Goal: Task Accomplishment & Management: Use online tool/utility

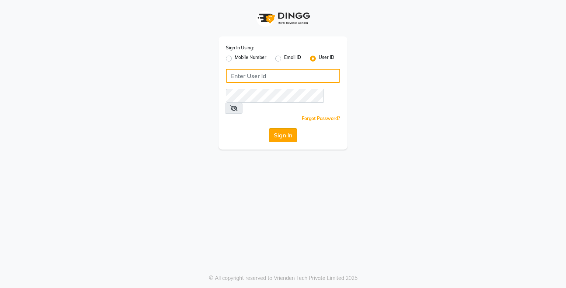
type input "e3750-21"
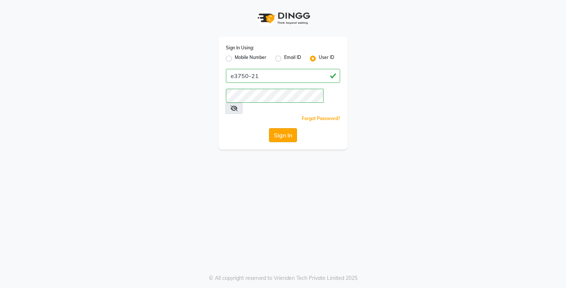
click at [281, 128] on button "Sign In" at bounding box center [283, 135] width 28 height 14
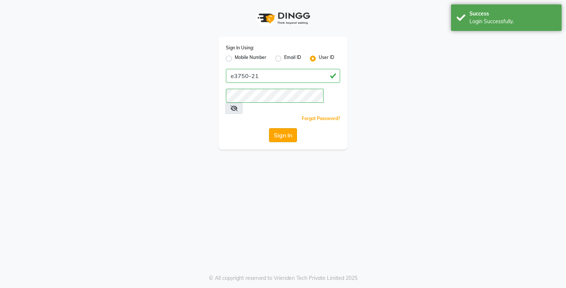
select select "service"
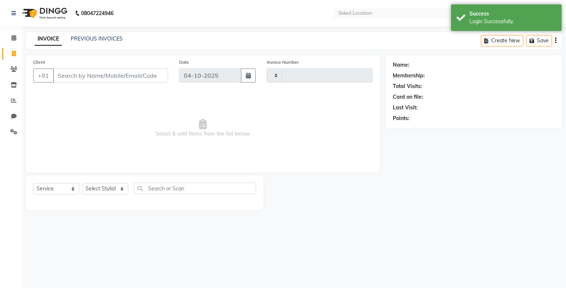
type input "2019"
select select "en"
select select "8452"
click at [18, 39] on span at bounding box center [13, 38] width 13 height 8
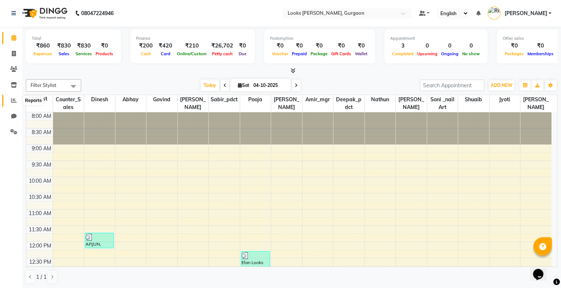
click at [14, 103] on icon at bounding box center [14, 101] width 6 height 6
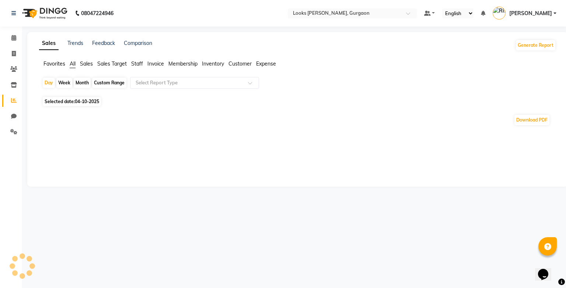
click at [87, 65] on span "Sales" at bounding box center [86, 63] width 13 height 7
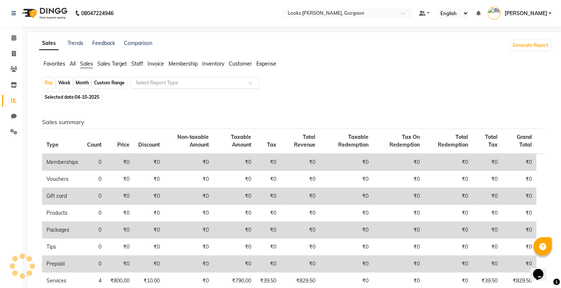
click at [227, 82] on input "text" at bounding box center [187, 82] width 106 height 7
click at [304, 83] on div "Day Week Month Custom Range Select Report Type" at bounding box center [295, 83] width 506 height 13
click at [82, 82] on div "Month" at bounding box center [82, 83] width 17 height 10
select select "10"
select select "2025"
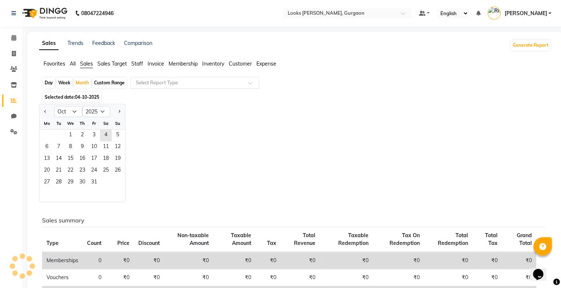
click at [187, 83] on input "text" at bounding box center [187, 82] width 106 height 7
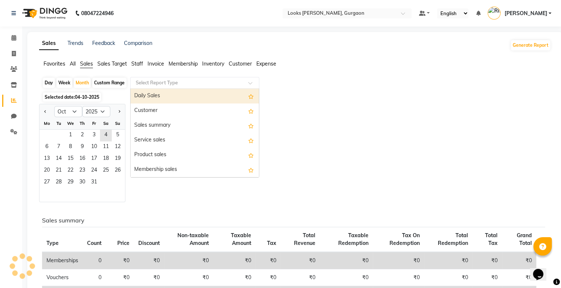
click at [139, 68] on ul "Favorites All Sales Sales Target Staff Invoice Membership Inventory Customer Ex…" at bounding box center [295, 64] width 512 height 8
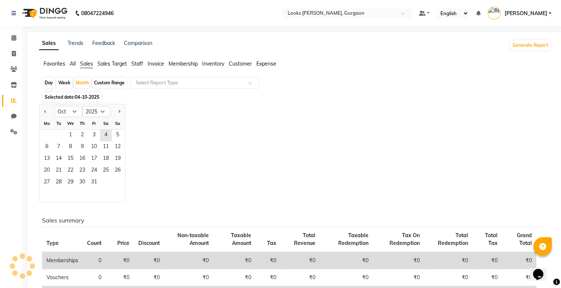
click at [136, 64] on span "Staff" at bounding box center [137, 63] width 12 height 7
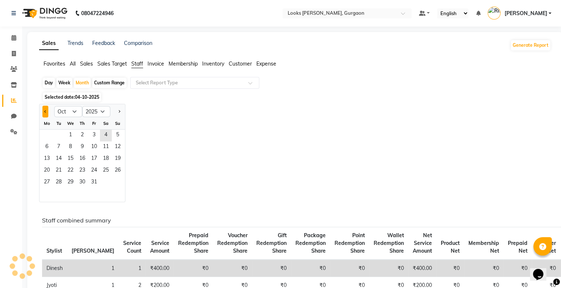
click at [43, 109] on button "Previous month" at bounding box center [45, 112] width 6 height 12
select select "9"
click at [43, 134] on span "1" at bounding box center [47, 136] width 12 height 12
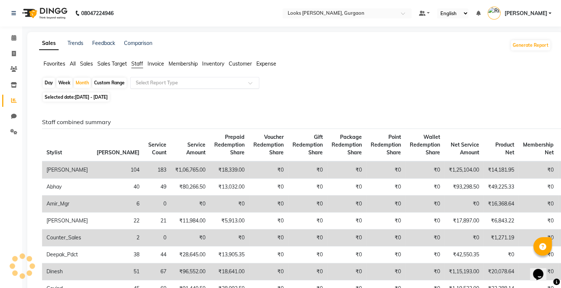
click at [245, 85] on div at bounding box center [194, 82] width 128 height 7
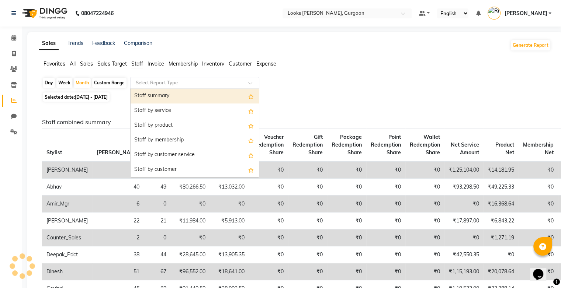
click at [318, 82] on div "Day Week Month Custom Range Select Report Type Staff summary Staff by service S…" at bounding box center [295, 83] width 506 height 13
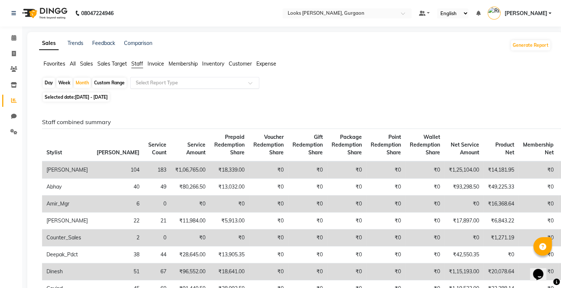
click at [162, 87] on div "Select Report Type" at bounding box center [194, 83] width 129 height 12
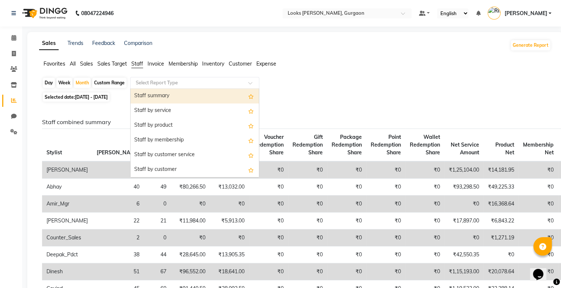
click at [209, 98] on div "Staff summary" at bounding box center [194, 96] width 128 height 15
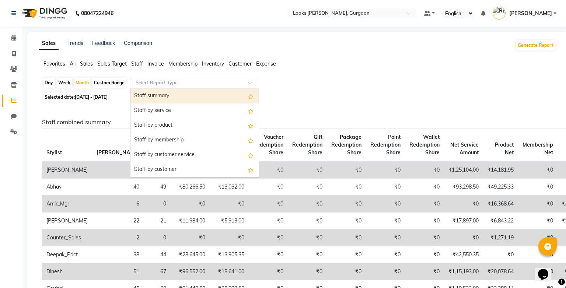
select select "full_report"
select select "pdf"
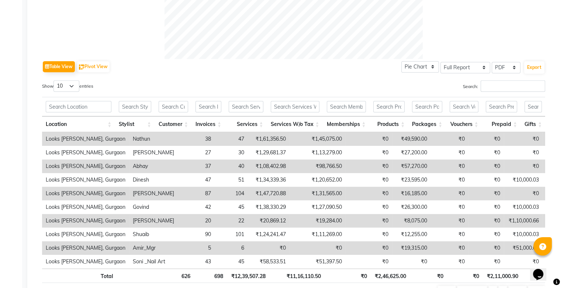
scroll to position [317, 0]
click at [104, 68] on button "Pivot View" at bounding box center [93, 67] width 32 height 11
select select "full_report"
select select "csv"
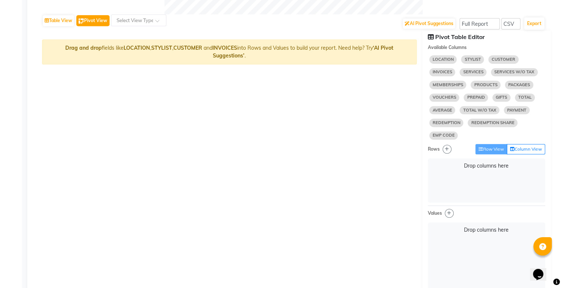
scroll to position [367, 0]
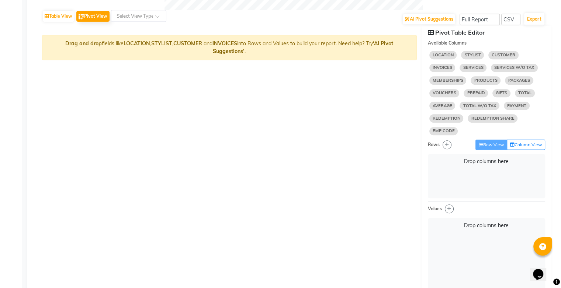
select select "10"
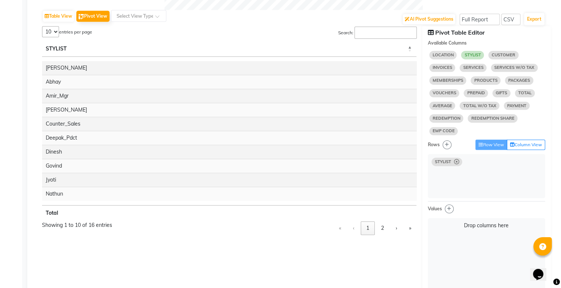
select select "10"
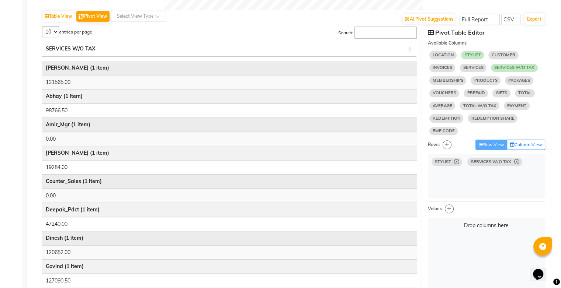
select select "10"
select select "sum"
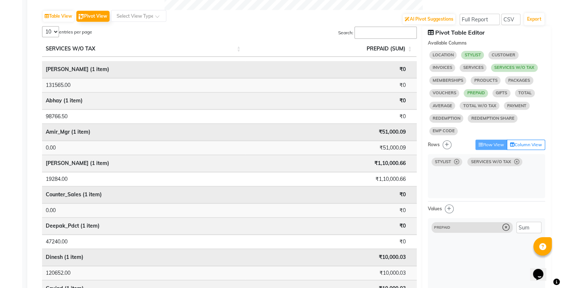
select select "10"
select select "sum"
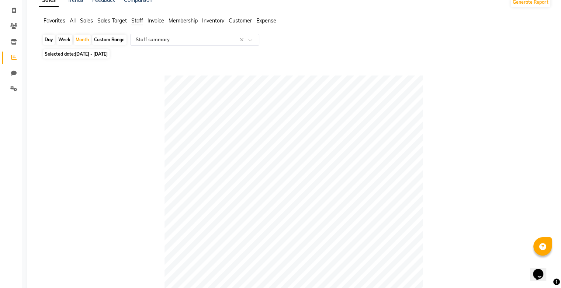
scroll to position [0, 0]
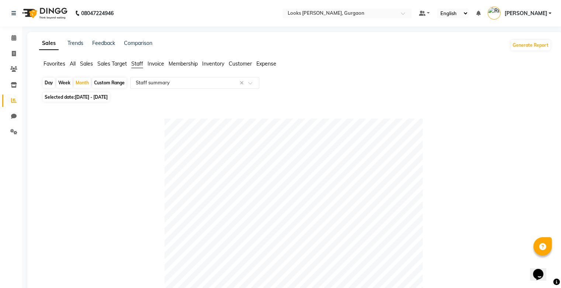
click at [137, 64] on span "Staff" at bounding box center [137, 63] width 12 height 7
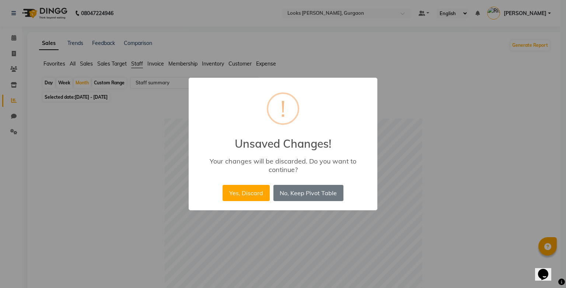
click at [249, 184] on div "Yes, Discard No No, Keep Pivot Table" at bounding box center [283, 193] width 124 height 20
click at [248, 189] on button "Yes, Discard" at bounding box center [246, 193] width 47 height 16
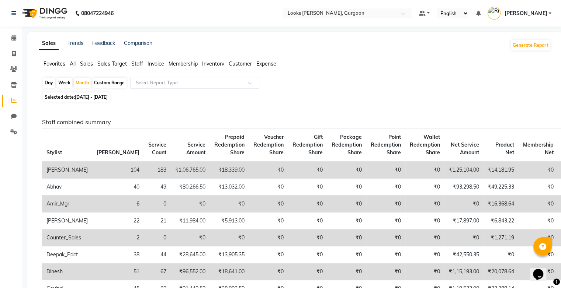
click at [229, 85] on input "text" at bounding box center [187, 82] width 106 height 7
click at [160, 82] on input "text" at bounding box center [187, 82] width 106 height 7
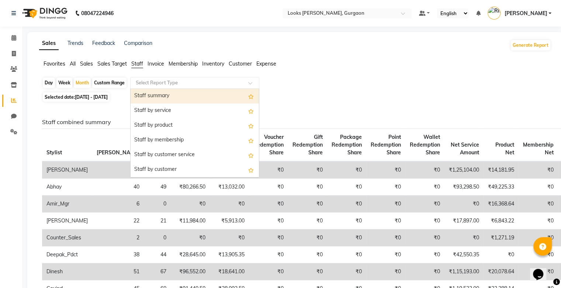
click at [209, 94] on div "Staff summary" at bounding box center [194, 96] width 128 height 15
select select "full_report"
select select "csv"
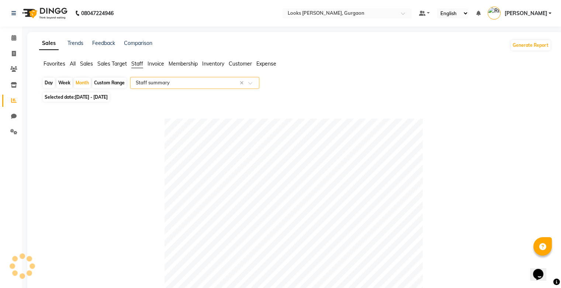
select select "full_report"
select select "pdf"
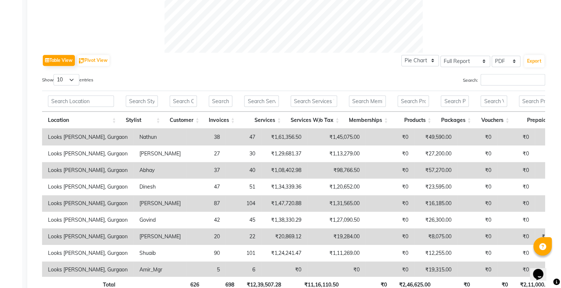
scroll to position [335, 0]
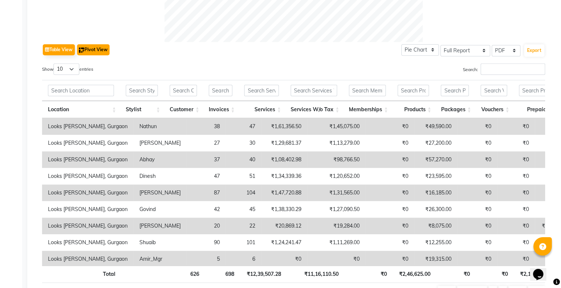
click at [95, 49] on button "Pivot View" at bounding box center [93, 49] width 32 height 11
select select "full_report"
select select "csv"
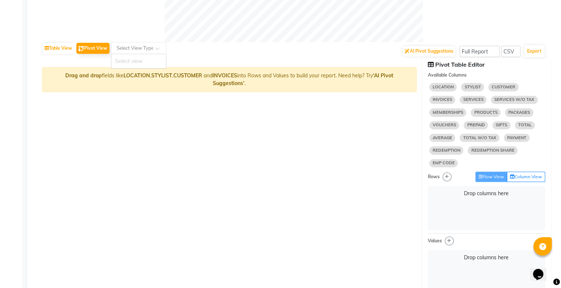
click at [155, 46] on div at bounding box center [138, 47] width 55 height 7
select select "10"
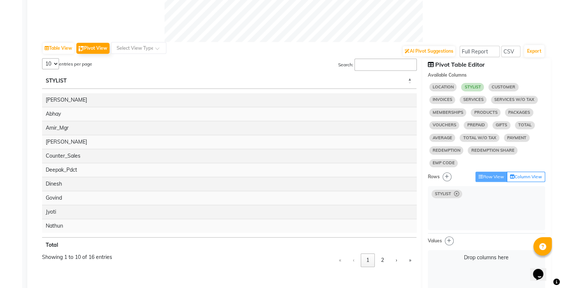
select select "10"
select select "sum"
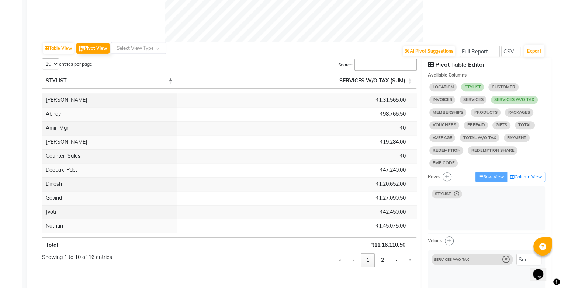
scroll to position [336, 0]
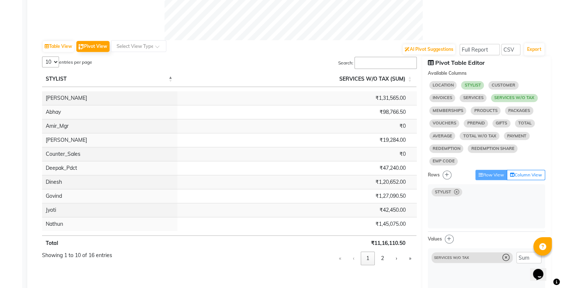
select select "10"
select select "sum"
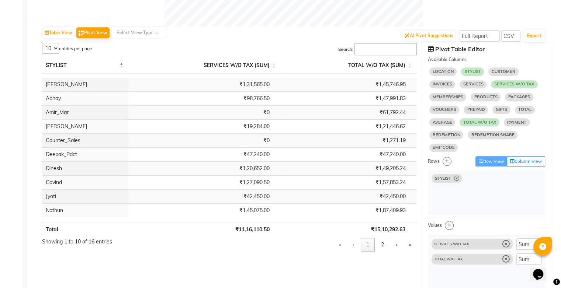
scroll to position [351, 0]
click at [55, 48] on select "5 10 25 50 16" at bounding box center [50, 47] width 17 height 11
select select "25"
click at [42, 42] on select "5 10 25 50 16" at bounding box center [50, 47] width 17 height 11
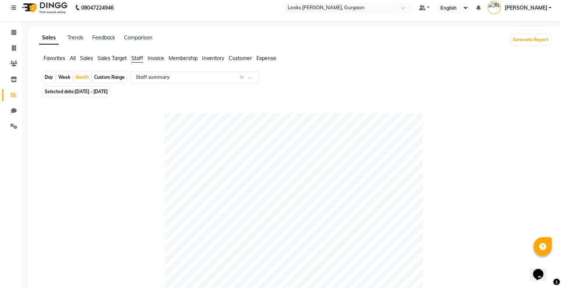
scroll to position [0, 0]
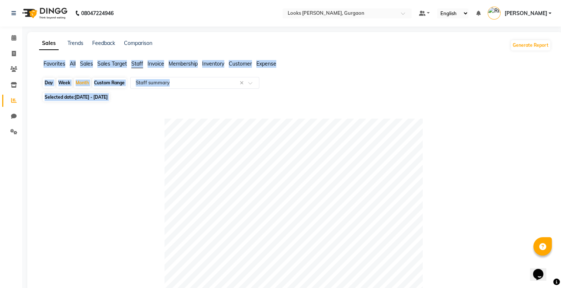
drag, startPoint x: 560, startPoint y: 49, endPoint x: 559, endPoint y: 188, distance: 138.6
drag, startPoint x: 559, startPoint y: 188, endPoint x: 518, endPoint y: 171, distance: 44.3
click at [518, 171] on div at bounding box center [293, 248] width 503 height 258
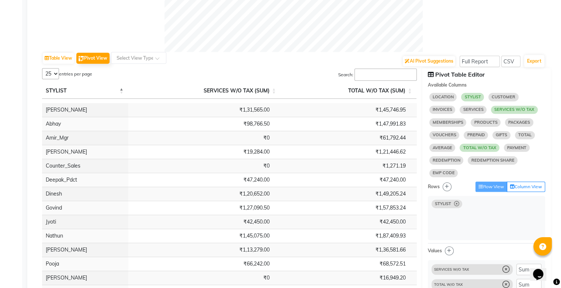
scroll to position [324, 0]
click at [512, 149] on span "PAYMENT" at bounding box center [516, 148] width 26 height 8
click at [408, 135] on td "₹61,792.44" at bounding box center [348, 139] width 136 height 14
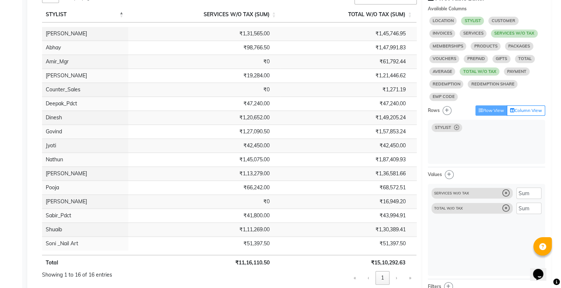
scroll to position [397, 0]
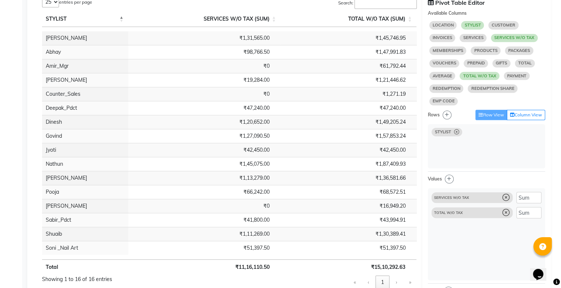
click at [517, 112] on button "Column View" at bounding box center [525, 115] width 38 height 10
select select "sum"
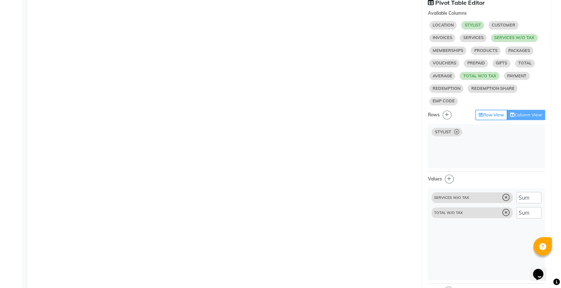
select select "10"
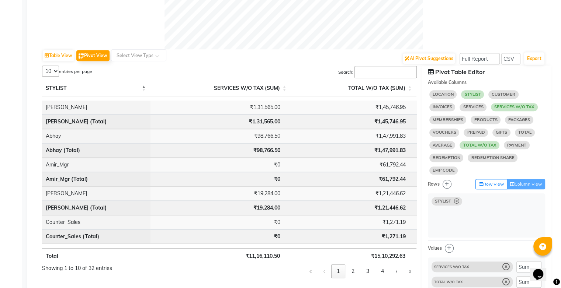
scroll to position [328, 0]
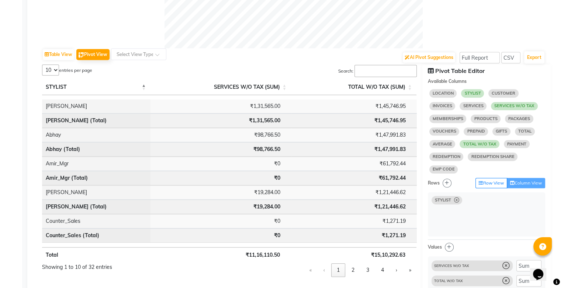
click at [480, 149] on div "LOCATION STYLIST CUSTOMER INVOICES SERVICES SERVICES W/O TAX MEMBERSHIPS PRODUC…" at bounding box center [487, 131] width 118 height 87
click at [478, 144] on span "TOTAL W/O TAX" at bounding box center [479, 144] width 40 height 8
click at [508, 285] on icon at bounding box center [505, 281] width 7 height 7
select select "10"
select select "sum"
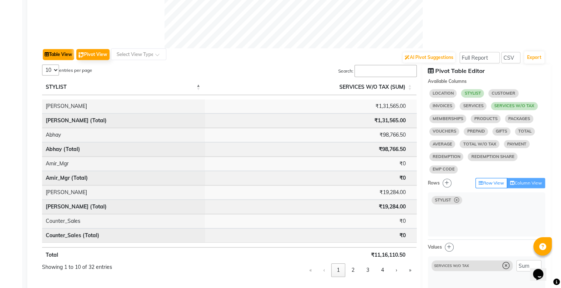
click at [62, 53] on button "Table View" at bounding box center [58, 54] width 31 height 11
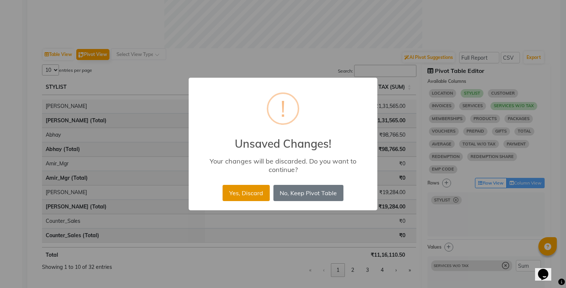
click at [233, 193] on button "Yes, Discard" at bounding box center [246, 193] width 47 height 16
select select "full_report"
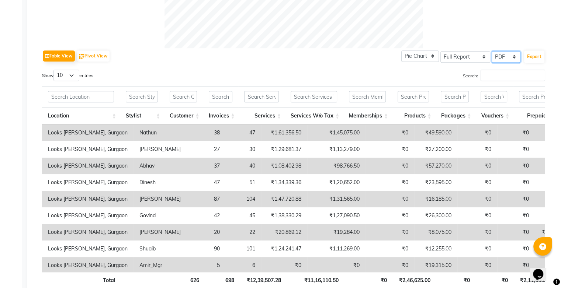
click at [510, 57] on select "Select CSV PDF" at bounding box center [505, 56] width 29 height 11
select select "csv"
click at [492, 51] on select "Select CSV PDF" at bounding box center [505, 56] width 29 height 11
click at [74, 77] on select "10 25 50 100" at bounding box center [66, 75] width 26 height 11
select select "50"
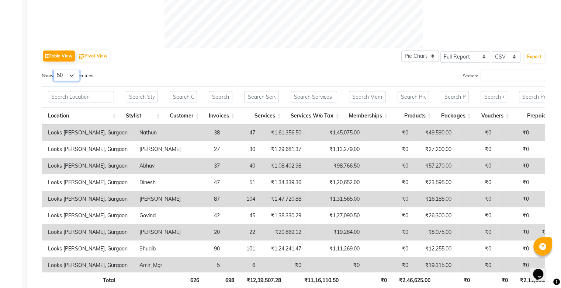
click at [55, 70] on select "10 25 50 100" at bounding box center [66, 75] width 26 height 11
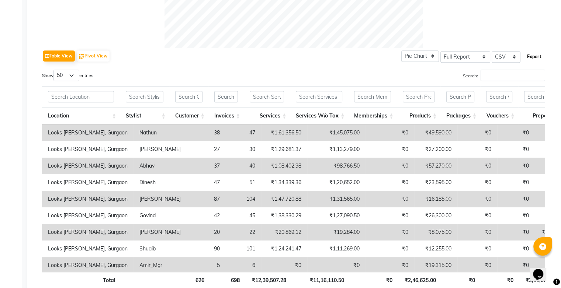
click at [534, 58] on button "Export" at bounding box center [534, 56] width 20 height 13
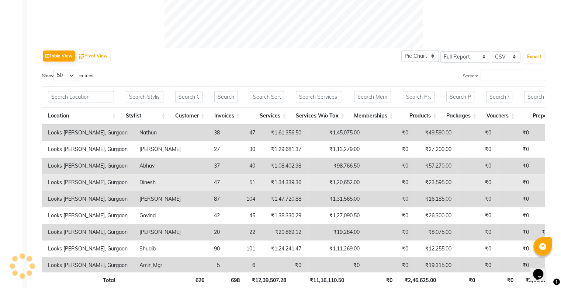
click at [307, 187] on td "₹1,20,652.00" at bounding box center [336, 182] width 58 height 17
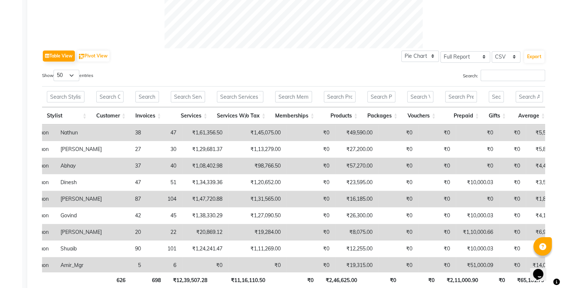
scroll to position [0, 0]
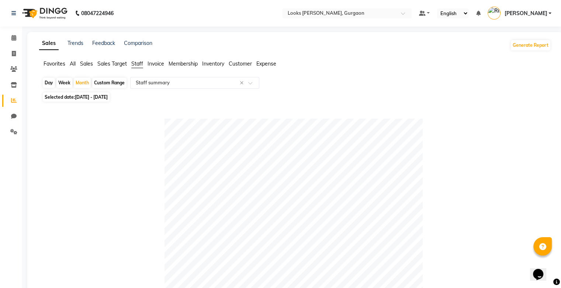
click at [105, 64] on span "Sales Target" at bounding box center [111, 63] width 29 height 7
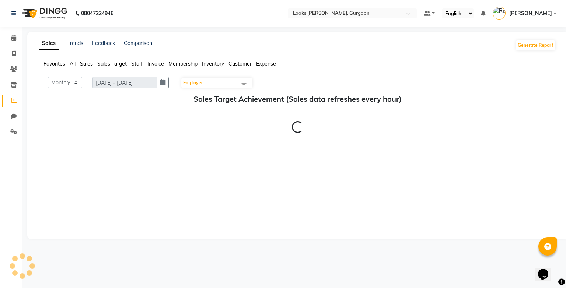
click at [134, 63] on span "Staff" at bounding box center [137, 63] width 12 height 7
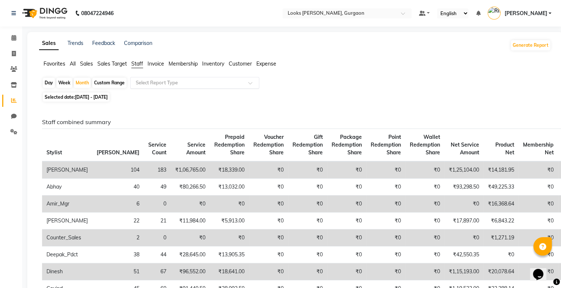
click at [237, 85] on input "text" at bounding box center [187, 82] width 106 height 7
click at [400, 60] on ul "Favorites All Sales Sales Target Staff Invoice Membership Inventory Customer Ex…" at bounding box center [295, 64] width 512 height 8
click at [525, 44] on button "Generate Report" at bounding box center [529, 45] width 39 height 10
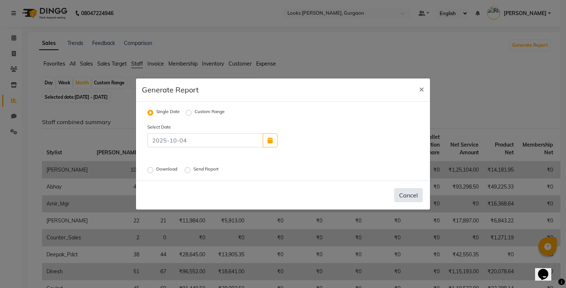
click at [414, 200] on button "Cancel" at bounding box center [408, 195] width 28 height 14
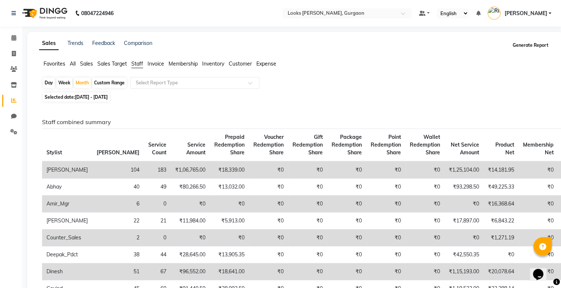
click at [529, 42] on button "Generate Report" at bounding box center [529, 45] width 39 height 10
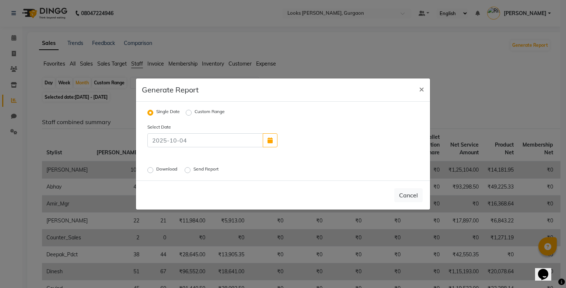
click at [189, 109] on div "Custom Range" at bounding box center [205, 112] width 39 height 9
click at [195, 115] on label "Custom Range" at bounding box center [210, 112] width 30 height 9
click at [187, 115] on input "Custom Range" at bounding box center [189, 112] width 5 height 5
radio input "true"
select select "10"
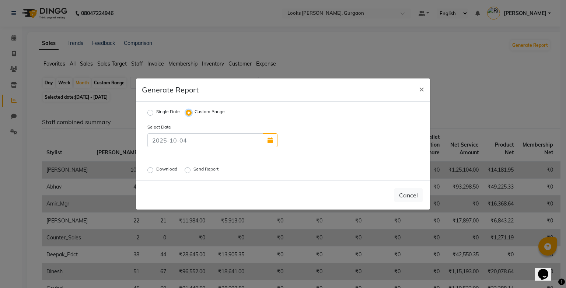
select select "2025"
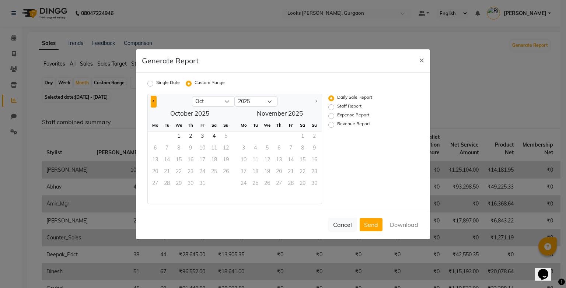
click at [152, 103] on button "Previous month" at bounding box center [154, 102] width 6 height 12
select select "9"
click at [151, 136] on span "1" at bounding box center [155, 138] width 12 height 12
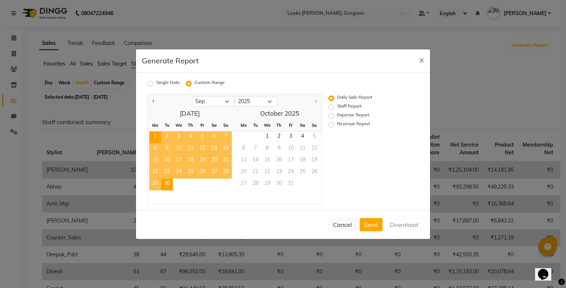
click at [167, 184] on span "30" at bounding box center [167, 185] width 12 height 12
click at [337, 107] on label "Staff Report" at bounding box center [349, 107] width 24 height 9
click at [330, 107] on input "Staff Report" at bounding box center [332, 106] width 5 height 5
radio input "true"
click at [415, 225] on button "Download" at bounding box center [404, 224] width 37 height 13
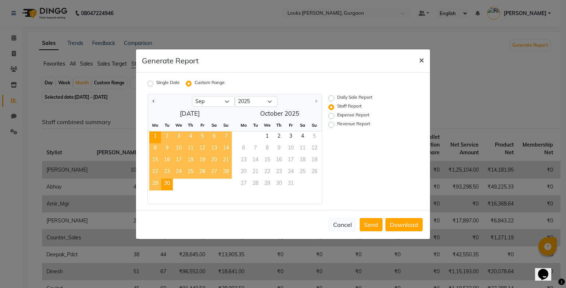
click at [422, 59] on span "×" at bounding box center [421, 59] width 5 height 11
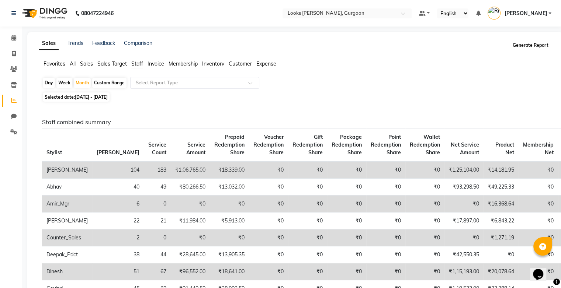
click at [520, 45] on button "Generate Report" at bounding box center [529, 45] width 39 height 10
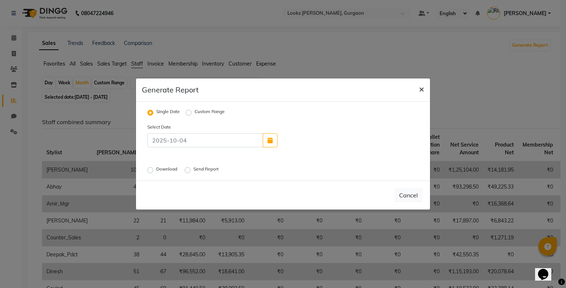
click at [417, 85] on button "×" at bounding box center [421, 89] width 17 height 21
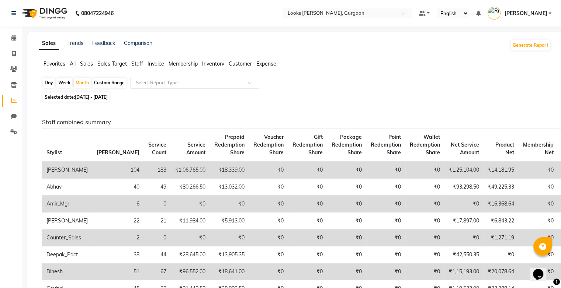
click at [283, 62] on ul "Favorites All Sales Sales Target Staff Invoice Membership Inventory Customer Ex…" at bounding box center [295, 64] width 512 height 8
click at [179, 85] on input "text" at bounding box center [187, 82] width 106 height 7
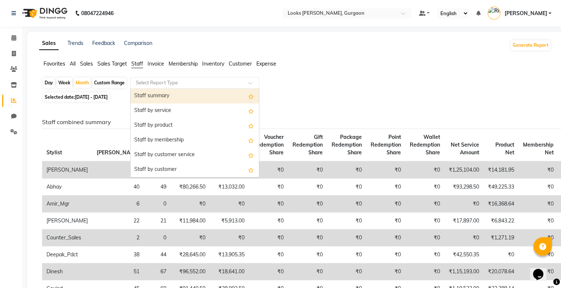
click at [195, 90] on div "Staff summary" at bounding box center [194, 96] width 128 height 15
select select "full_report"
select select "csv"
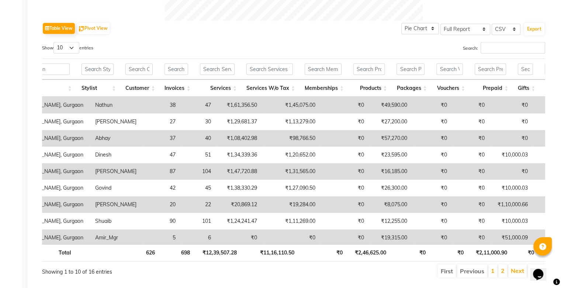
scroll to position [0, 71]
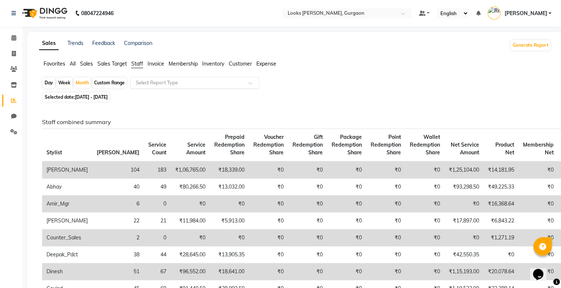
click at [90, 64] on span "Sales" at bounding box center [86, 63] width 13 height 7
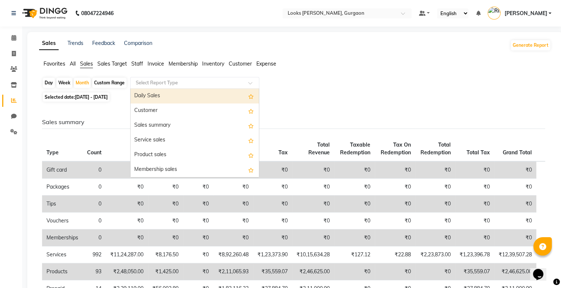
click at [217, 77] on div "Select Report Type" at bounding box center [194, 83] width 129 height 12
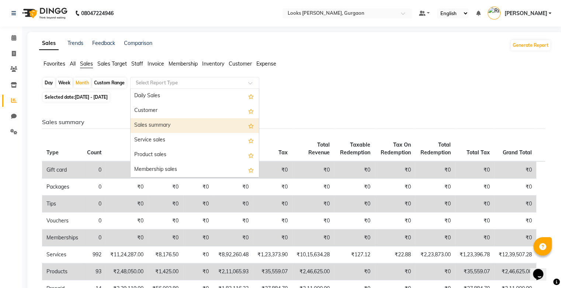
click at [205, 125] on div "Sales summary" at bounding box center [194, 125] width 128 height 15
select select "full_report"
select select "csv"
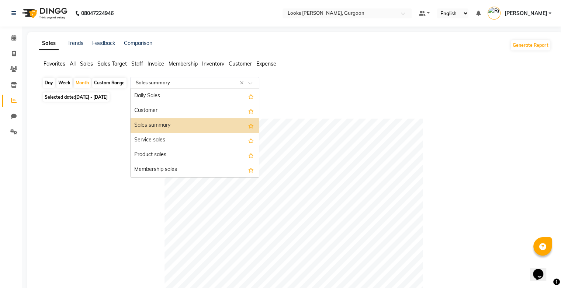
click at [255, 86] on span at bounding box center [252, 84] width 9 height 7
click at [226, 143] on div "Service sales" at bounding box center [194, 140] width 128 height 15
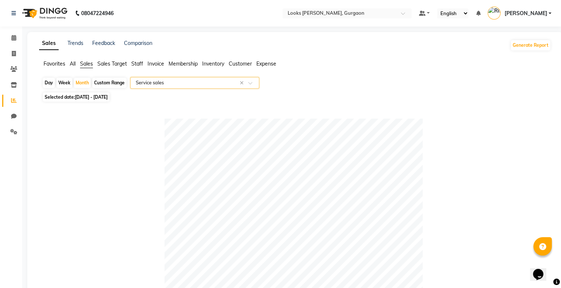
click at [105, 64] on span "Sales Target" at bounding box center [111, 63] width 29 height 7
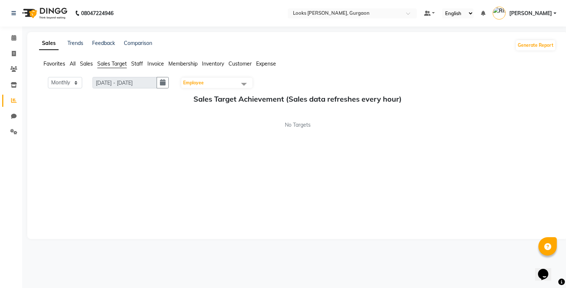
click at [89, 62] on span "Sales" at bounding box center [86, 63] width 13 height 7
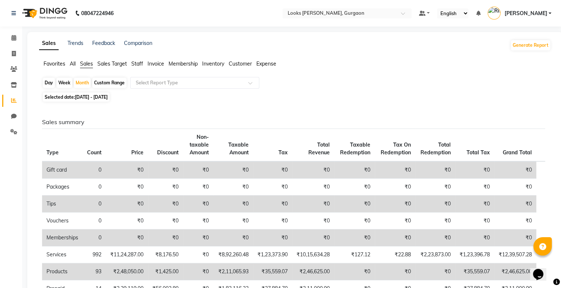
click at [156, 62] on span "Invoice" at bounding box center [155, 63] width 17 height 7
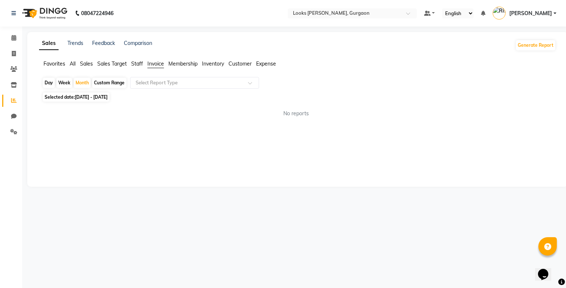
click at [115, 63] on span "Sales Target" at bounding box center [111, 63] width 29 height 7
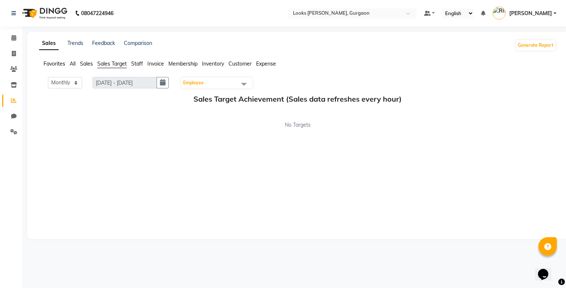
click at [88, 66] on span "Sales" at bounding box center [86, 63] width 13 height 7
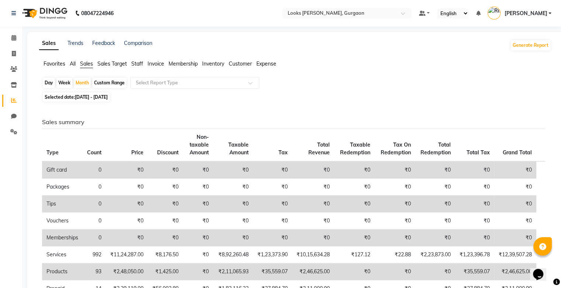
click at [140, 64] on span "Staff" at bounding box center [137, 63] width 12 height 7
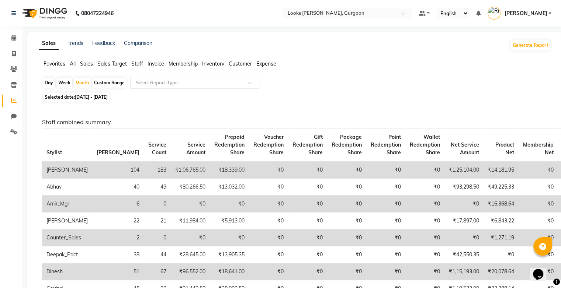
click at [191, 83] on input "text" at bounding box center [187, 82] width 106 height 7
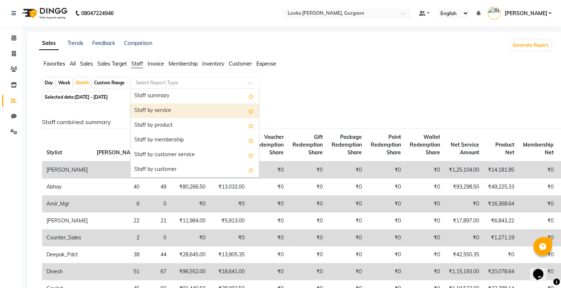
click at [199, 114] on div "Staff by service" at bounding box center [194, 111] width 128 height 15
select select "full_report"
select select "csv"
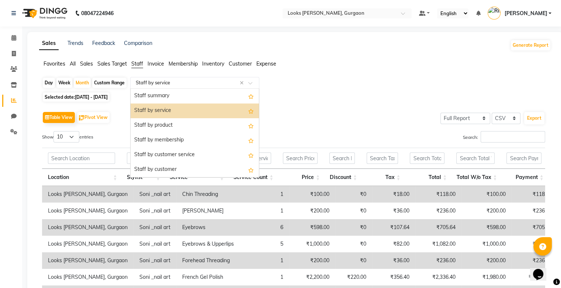
click at [213, 85] on input "text" at bounding box center [187, 82] width 106 height 7
click at [212, 95] on div "Staff summary" at bounding box center [194, 96] width 128 height 15
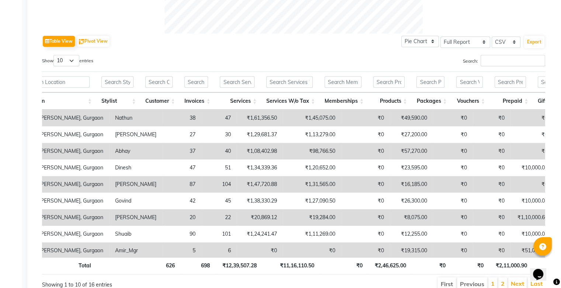
scroll to position [0, 34]
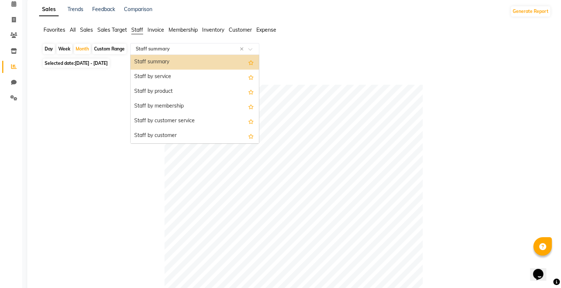
click at [227, 43] on div "Select Report Type × Staff summary ×" at bounding box center [194, 49] width 129 height 12
click at [219, 61] on div "Staff summary" at bounding box center [194, 62] width 128 height 15
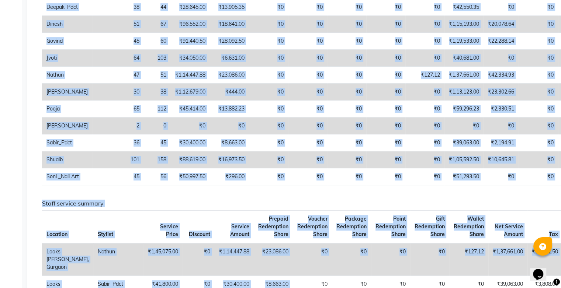
scroll to position [311, 0]
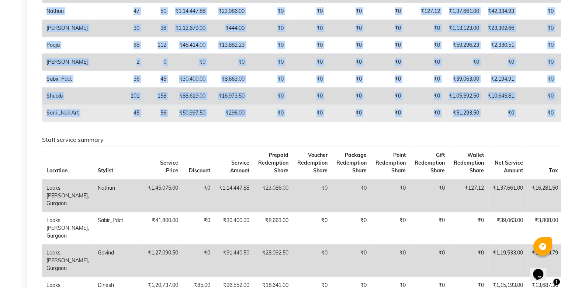
drag, startPoint x: 48, startPoint y: 34, endPoint x: 556, endPoint y: 122, distance: 516.2
copy table "Stylist Bill Count Service Count Service Amount Prepaid Redemption Share Vouche…"
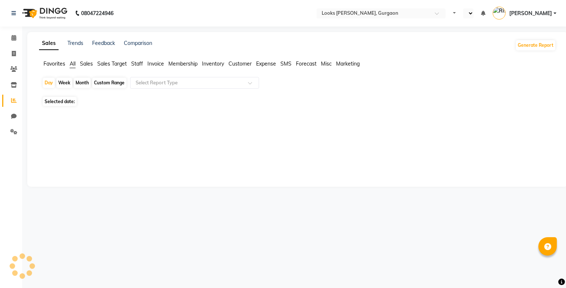
select select "en"
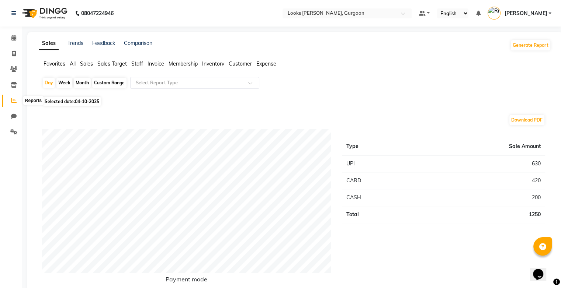
click at [16, 101] on span at bounding box center [13, 101] width 13 height 8
click at [81, 81] on div "Month" at bounding box center [82, 83] width 17 height 10
select select "10"
select select "2025"
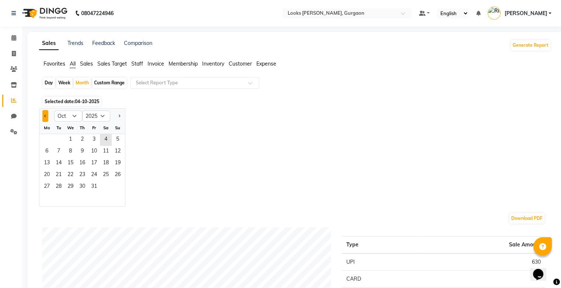
click at [43, 115] on button "Previous month" at bounding box center [45, 116] width 6 height 12
select select "9"
click at [47, 138] on span "1" at bounding box center [47, 140] width 12 height 12
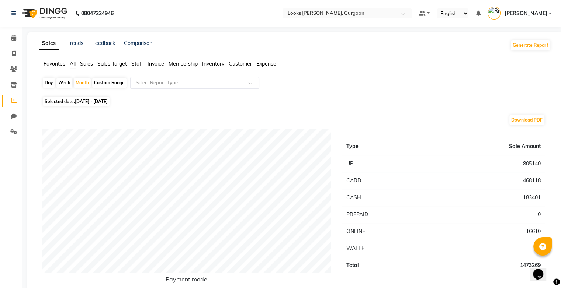
click at [244, 83] on div at bounding box center [194, 82] width 128 height 7
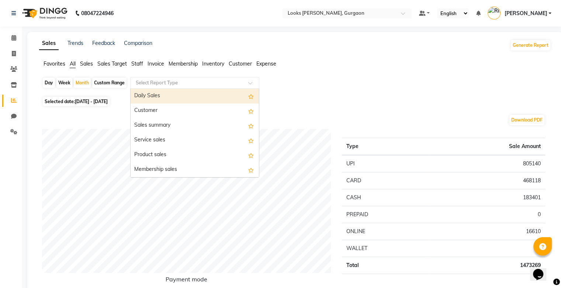
click at [312, 83] on div "Day Week Month Custom Range Select Report Type Daily Sales Customer Sales summa…" at bounding box center [295, 86] width 506 height 18
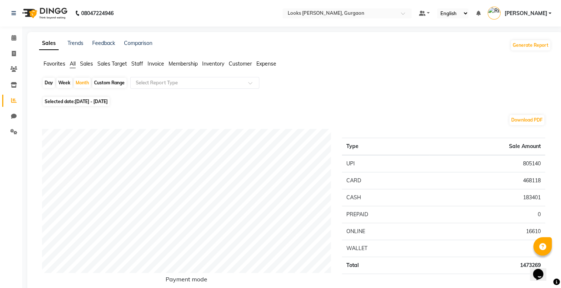
click at [264, 64] on span "Expense" at bounding box center [266, 63] width 20 height 7
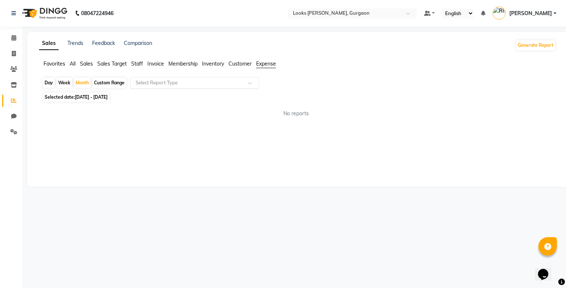
click at [205, 85] on input "text" at bounding box center [187, 82] width 106 height 7
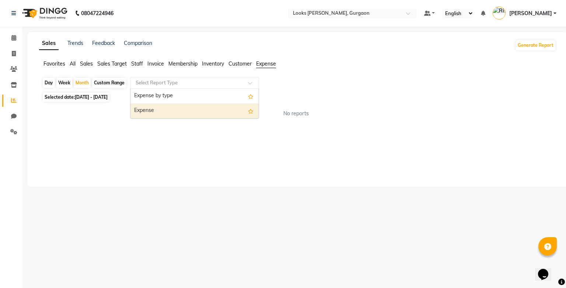
click at [196, 112] on div "Expense" at bounding box center [194, 111] width 128 height 15
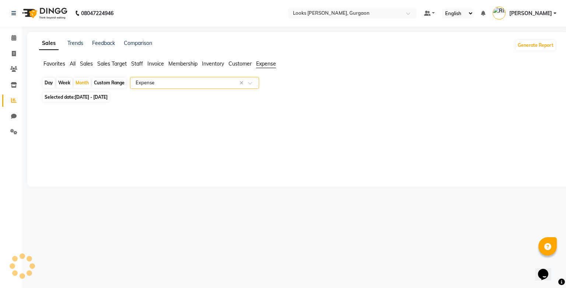
select select "full_report"
select select "csv"
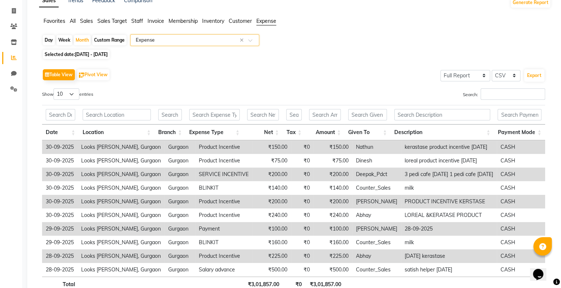
scroll to position [46, 0]
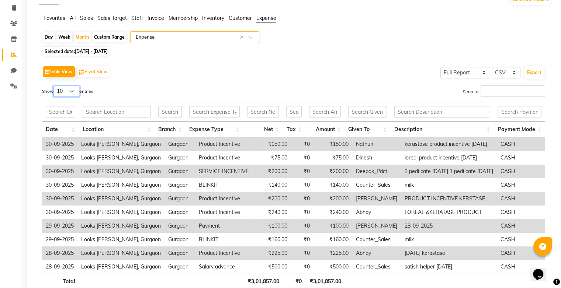
click at [72, 91] on select "10 25 50 100" at bounding box center [66, 91] width 26 height 11
select select "100"
click at [55, 86] on select "10 25 50 100" at bounding box center [66, 91] width 26 height 11
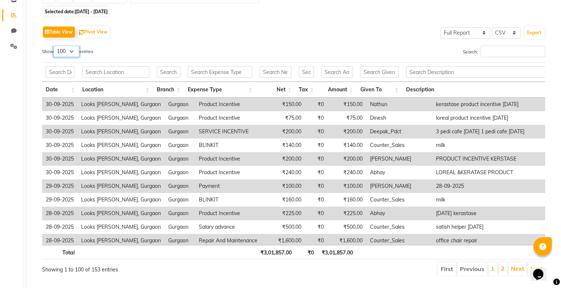
scroll to position [103, 0]
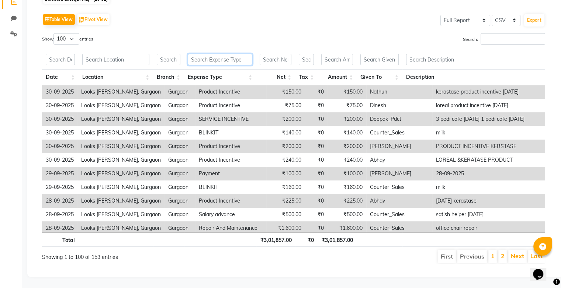
click at [212, 55] on input "text" at bounding box center [220, 59] width 64 height 11
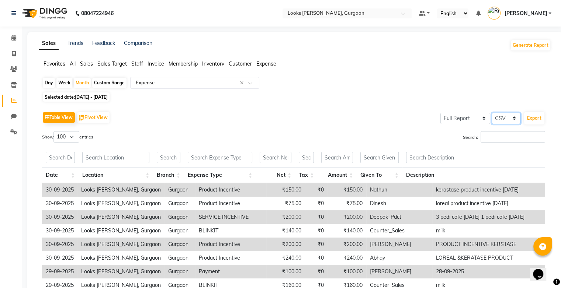
click at [506, 117] on select "Select CSV PDF" at bounding box center [505, 118] width 29 height 11
click at [501, 119] on select "Select CSV PDF" at bounding box center [505, 118] width 29 height 11
click at [534, 118] on button "Export" at bounding box center [534, 118] width 20 height 13
click at [12, 39] on icon at bounding box center [13, 38] width 5 height 6
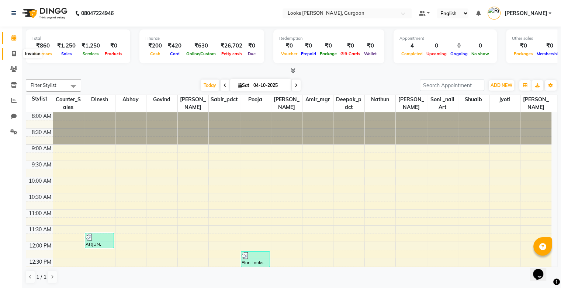
click at [13, 52] on icon at bounding box center [14, 54] width 4 height 6
select select "service"
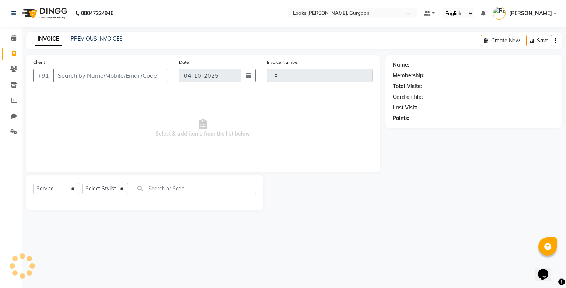
type input "2020"
select select "8452"
click at [93, 40] on link "PREVIOUS INVOICES" at bounding box center [97, 38] width 52 height 7
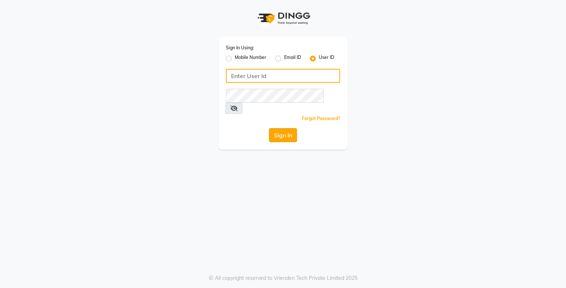
type input "e3750-21"
click at [286, 130] on button "Sign In" at bounding box center [283, 135] width 28 height 14
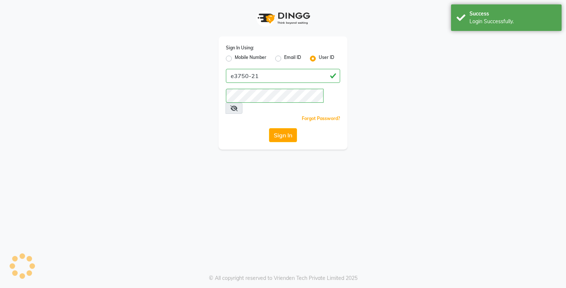
select select "service"
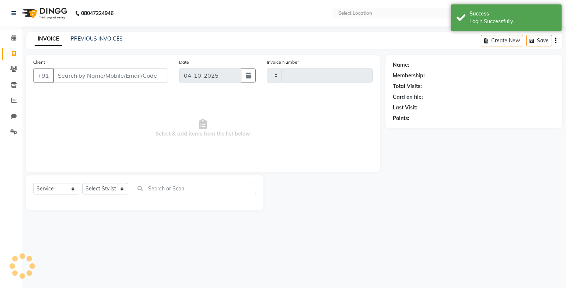
select select "en"
type input "2020"
select select "8452"
click at [15, 38] on icon at bounding box center [13, 38] width 5 height 6
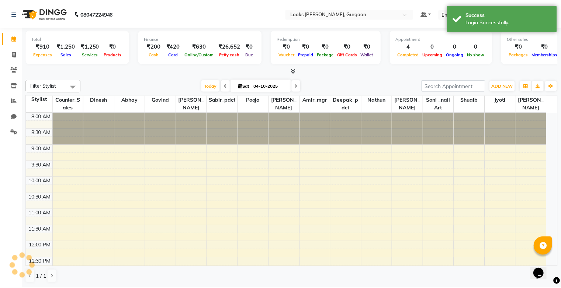
scroll to position [225, 0]
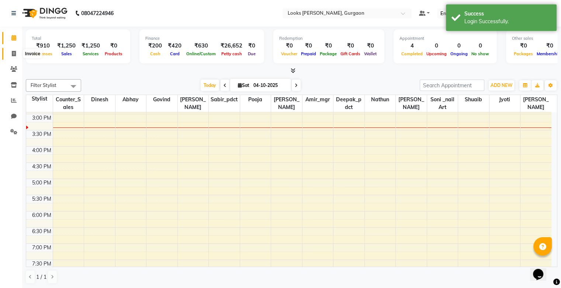
click at [17, 56] on span at bounding box center [13, 54] width 13 height 8
select select "service"
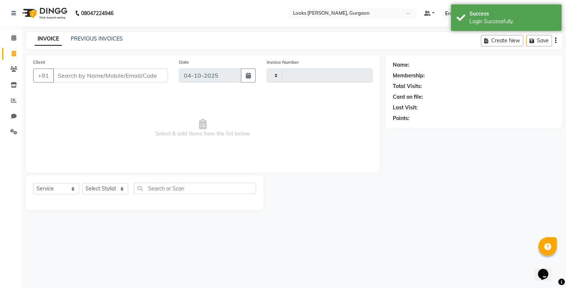
type input "2020"
select select "8452"
type input "A"
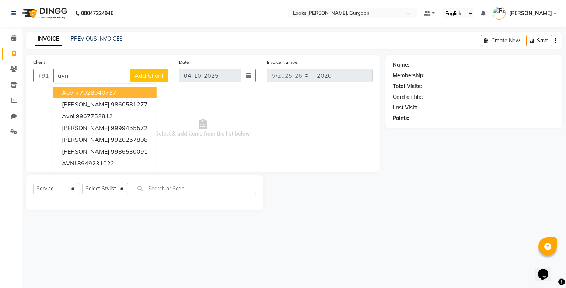
type input "avni"
click at [177, 93] on span "Select & add items from the list below" at bounding box center [202, 128] width 339 height 74
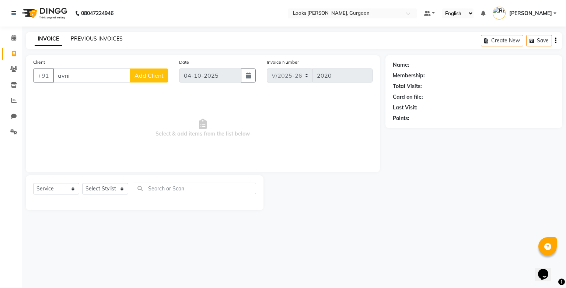
click at [87, 38] on link "PREVIOUS INVOICES" at bounding box center [97, 38] width 52 height 7
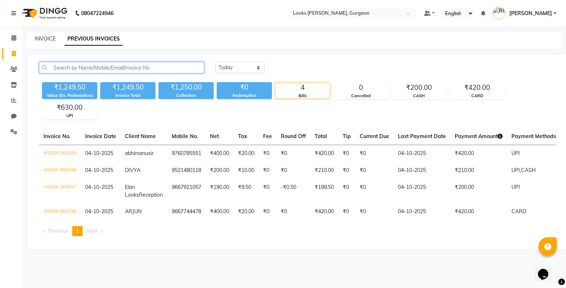
click at [116, 67] on input "text" at bounding box center [121, 67] width 165 height 11
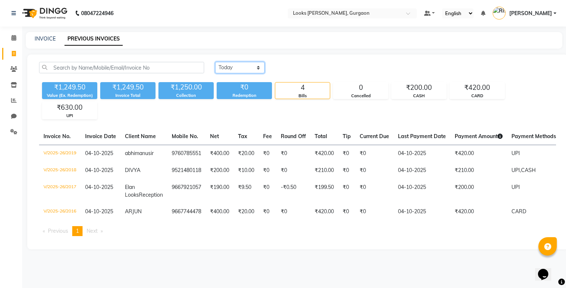
click at [242, 68] on select "Today Yesterday Custom Range" at bounding box center [239, 67] width 49 height 11
select select "yesterday"
click at [215, 62] on select "Today Yesterday Custom Range" at bounding box center [239, 67] width 49 height 11
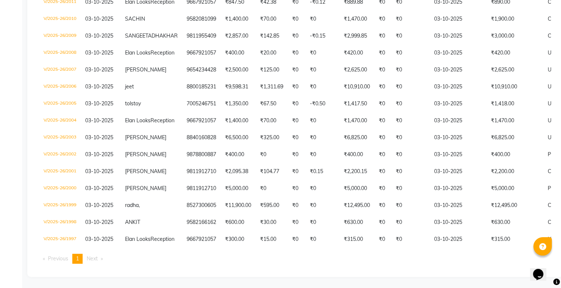
scroll to position [229, 0]
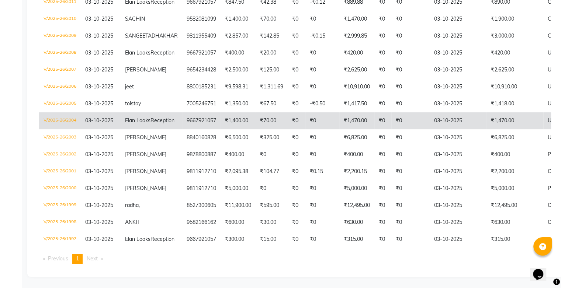
click at [65, 129] on td "V/2025-26/2004" at bounding box center [60, 120] width 42 height 17
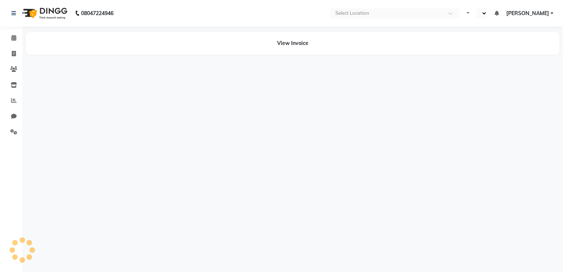
select select "en"
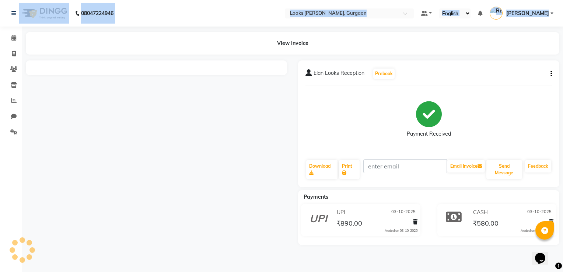
click at [391, 62] on div "08047224946 Select Location × Looks Elan Miracle, Gurgaon Default Panel My Pane…" at bounding box center [281, 136] width 563 height 272
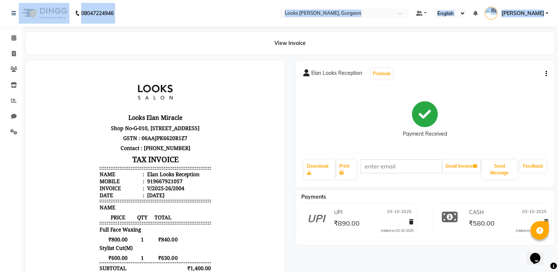
drag, startPoint x: 391, startPoint y: 62, endPoint x: 489, endPoint y: 43, distance: 99.7
click at [489, 43] on div "View Invoice" at bounding box center [290, 43] width 528 height 22
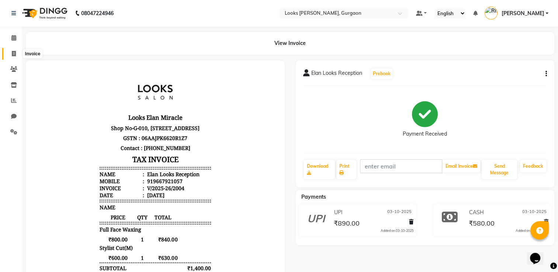
click at [12, 56] on icon at bounding box center [14, 54] width 4 height 6
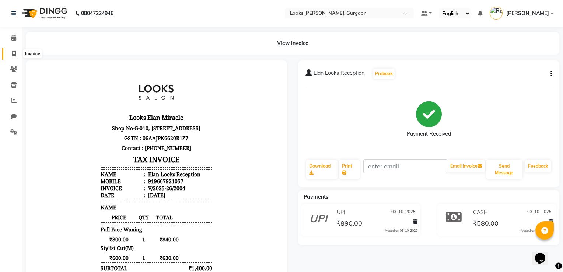
select select "8452"
select select "service"
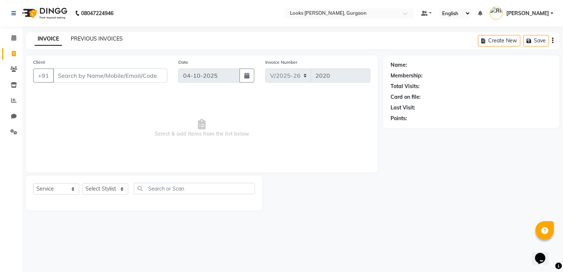
click at [79, 38] on link "PREVIOUS INVOICES" at bounding box center [97, 38] width 52 height 7
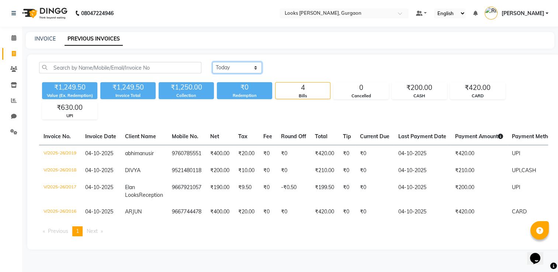
click at [241, 65] on select "Today Yesterday Custom Range" at bounding box center [236, 67] width 49 height 11
select select "yesterday"
click at [212, 62] on select "Today Yesterday Custom Range" at bounding box center [236, 67] width 49 height 11
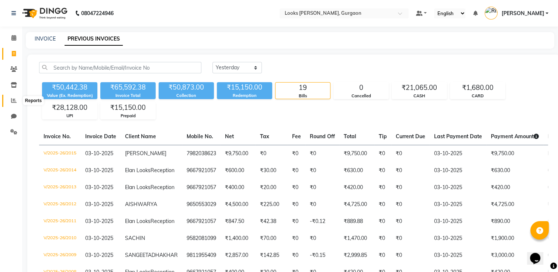
click at [12, 101] on icon at bounding box center [14, 101] width 6 height 6
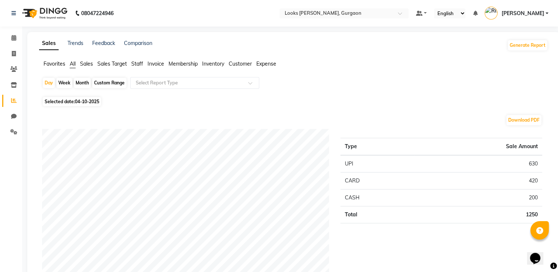
click at [87, 63] on span "Sales" at bounding box center [86, 63] width 13 height 7
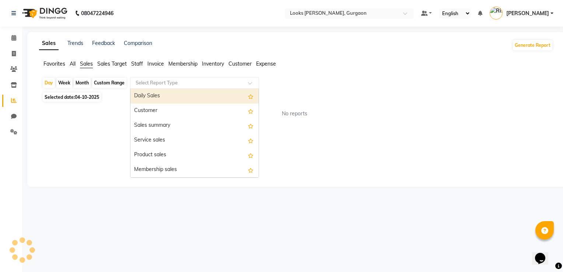
click at [178, 84] on input "text" at bounding box center [187, 82] width 106 height 7
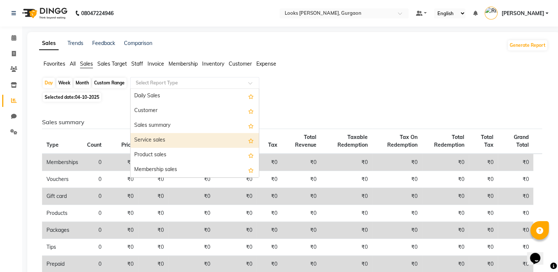
click at [182, 140] on div "Service sales" at bounding box center [194, 140] width 128 height 15
select select "full_report"
select select "csv"
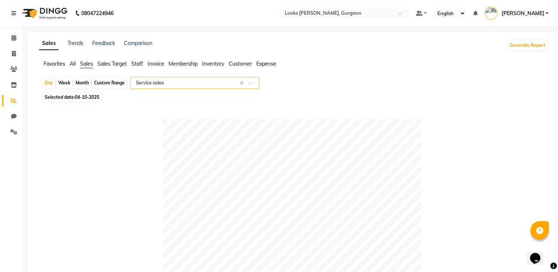
click at [83, 99] on span "04-10-2025" at bounding box center [87, 97] width 24 height 6
select select "10"
select select "2025"
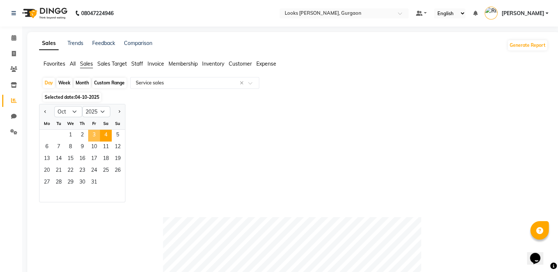
click at [95, 135] on span "3" at bounding box center [94, 136] width 12 height 12
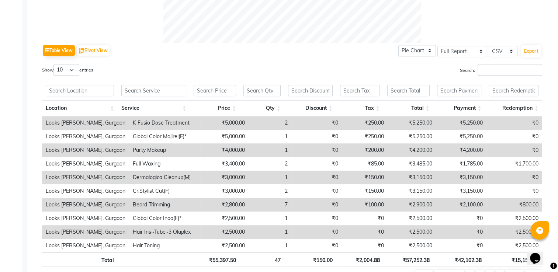
scroll to position [336, 0]
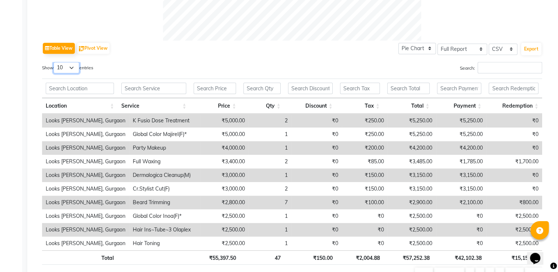
click at [74, 70] on select "10 25 50 100" at bounding box center [66, 67] width 26 height 11
select select "50"
click at [55, 62] on select "10 25 50 100" at bounding box center [66, 67] width 26 height 11
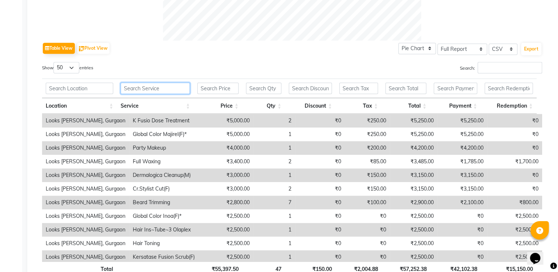
click at [146, 89] on input "text" at bounding box center [155, 88] width 69 height 11
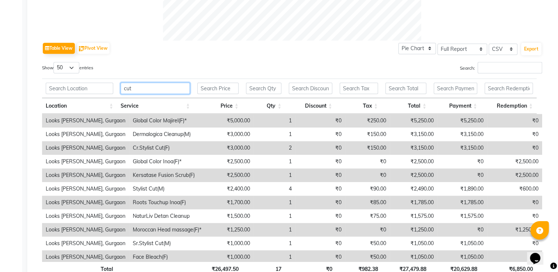
scroll to position [293, 0]
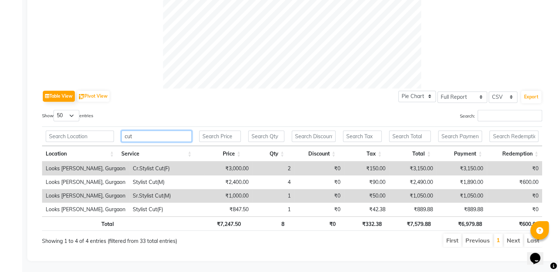
type input "cut"
click at [87, 162] on td "Looks [PERSON_NAME], Gurgaon" at bounding box center [85, 169] width 87 height 14
click at [220, 164] on td "₹3,000.00" at bounding box center [228, 169] width 48 height 14
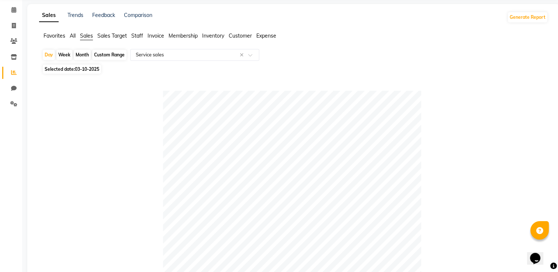
scroll to position [18, 0]
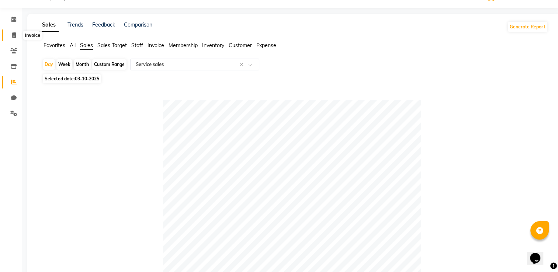
click at [11, 32] on span at bounding box center [13, 35] width 13 height 8
select select "8452"
select select "service"
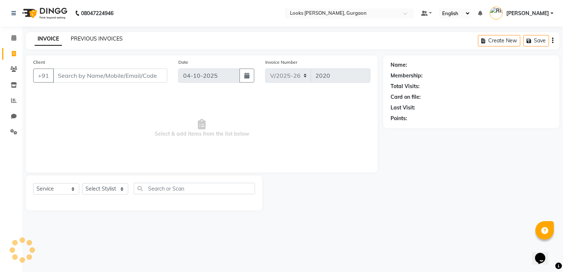
click at [84, 39] on link "PREVIOUS INVOICES" at bounding box center [97, 38] width 52 height 7
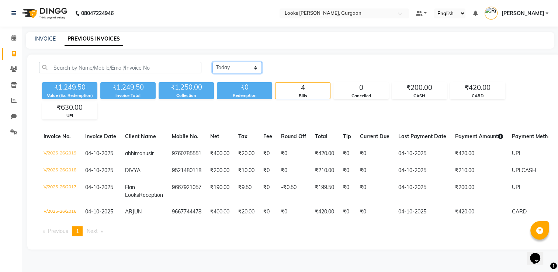
click at [218, 70] on select "Today Yesterday Custom Range" at bounding box center [236, 67] width 49 height 11
select select "yesterday"
click at [212, 62] on select "Today Yesterday Custom Range" at bounding box center [236, 67] width 49 height 11
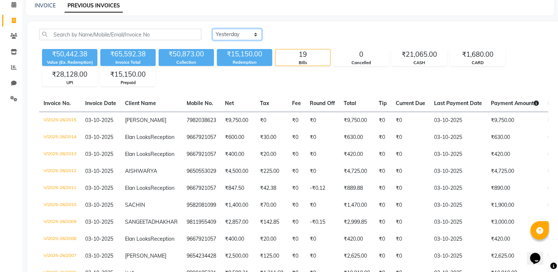
scroll to position [27, 0]
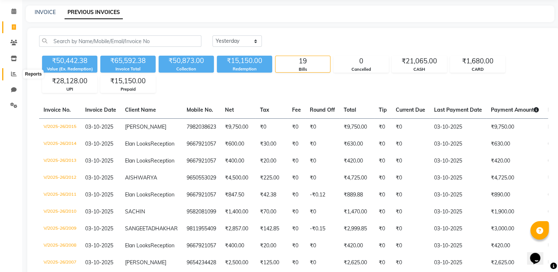
click at [14, 74] on icon at bounding box center [14, 74] width 6 height 6
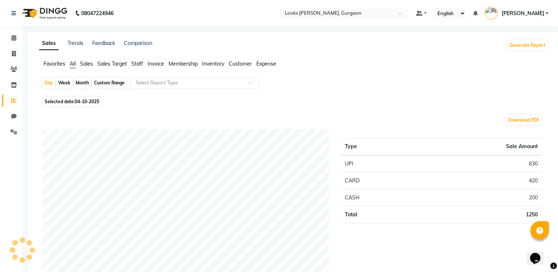
click at [86, 65] on span "Sales" at bounding box center [86, 63] width 13 height 7
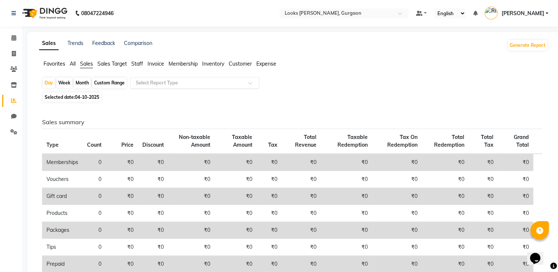
click at [213, 87] on div "Select Report Type" at bounding box center [194, 83] width 129 height 12
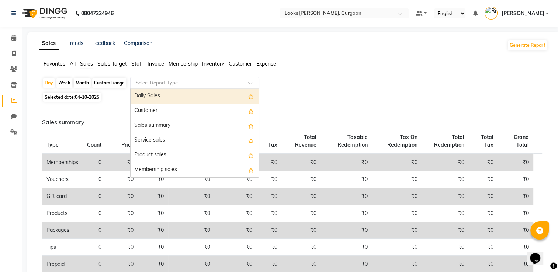
click at [315, 75] on app-reports "Favorites All Sales Sales Target Staff Invoice Membership Inventory Customer Ex…" at bounding box center [293, 240] width 517 height 361
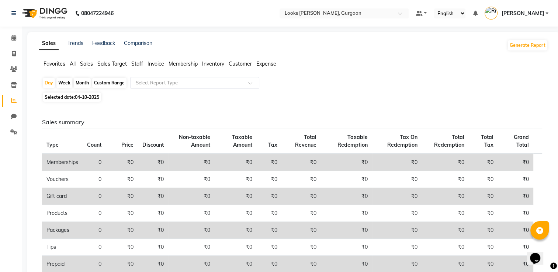
click at [96, 94] on span "Selected date: 04-10-2025" at bounding box center [72, 97] width 58 height 9
select select "10"
select select "2025"
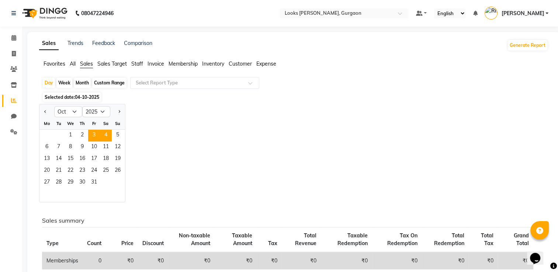
click at [95, 133] on span "3" at bounding box center [94, 136] width 12 height 12
click at [234, 84] on input "text" at bounding box center [187, 82] width 106 height 7
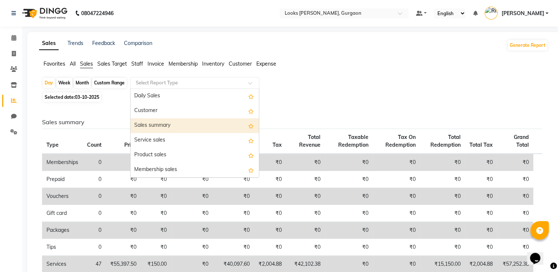
click at [210, 124] on div "Sales summary" at bounding box center [194, 125] width 128 height 15
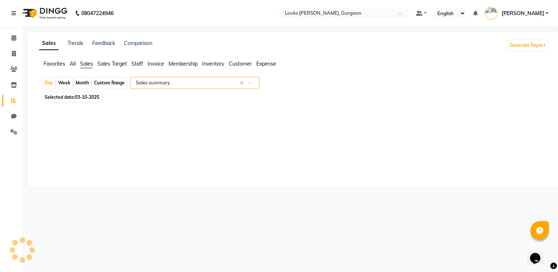
select select "full_report"
select select "csv"
click at [247, 84] on div at bounding box center [194, 82] width 128 height 7
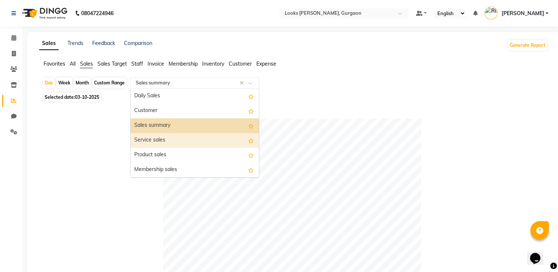
click at [193, 139] on div "Service sales" at bounding box center [194, 140] width 128 height 15
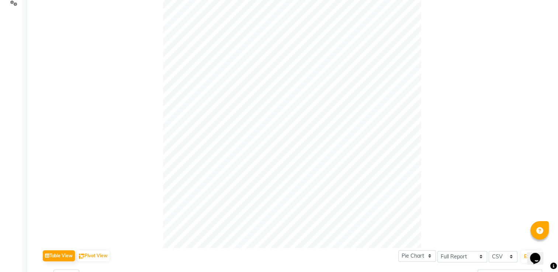
scroll to position [128, 0]
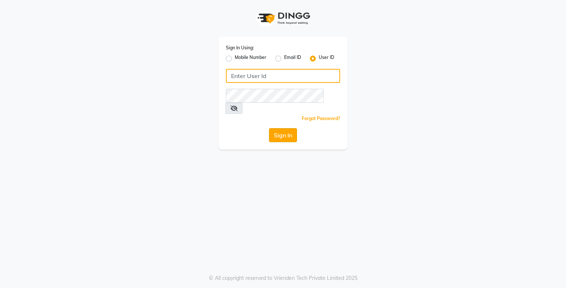
type input "e3750-21"
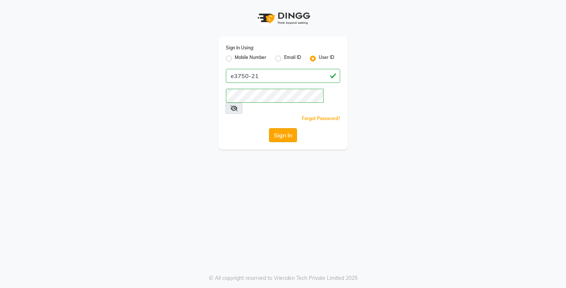
click at [279, 128] on button "Sign In" at bounding box center [283, 135] width 28 height 14
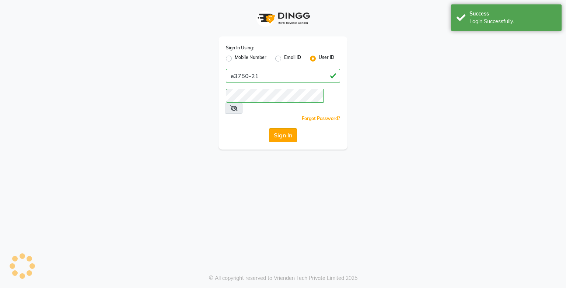
select select "service"
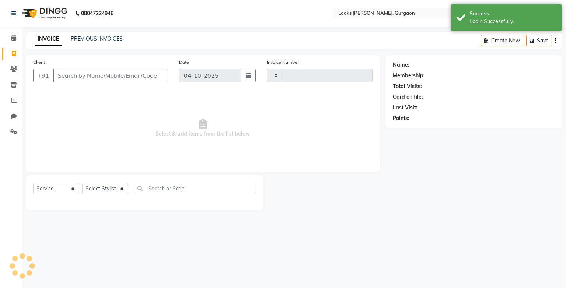
type input "2020"
select select "en"
select select "8452"
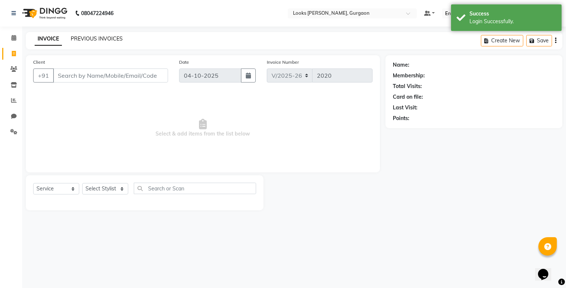
click at [91, 39] on link "PREVIOUS INVOICES" at bounding box center [97, 38] width 52 height 7
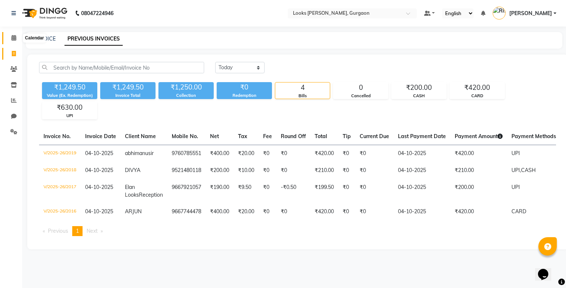
click at [13, 39] on icon at bounding box center [13, 38] width 5 height 6
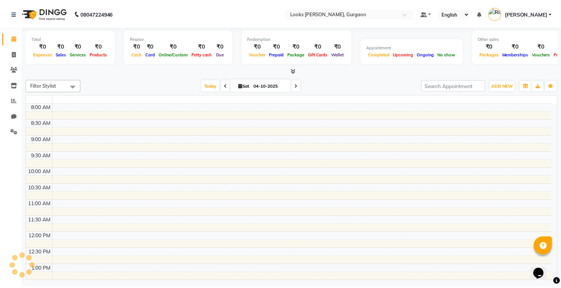
scroll to position [225, 0]
